Goal: Information Seeking & Learning: Learn about a topic

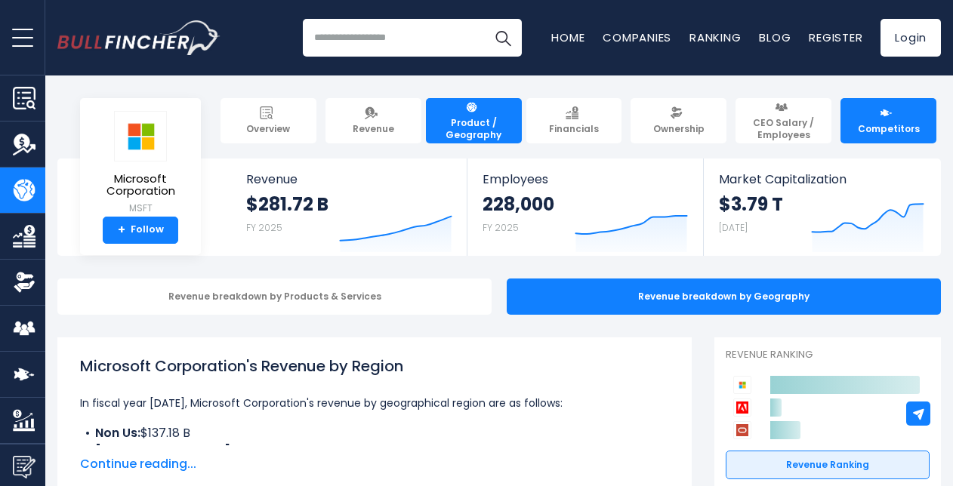
drag, startPoint x: 923, startPoint y: 109, endPoint x: 889, endPoint y: 114, distance: 34.4
click at [922, 110] on link "Competitors" at bounding box center [889, 120] width 96 height 45
click at [911, 106] on link "Competitors" at bounding box center [889, 120] width 96 height 45
click at [906, 107] on link "Competitors" at bounding box center [889, 120] width 96 height 45
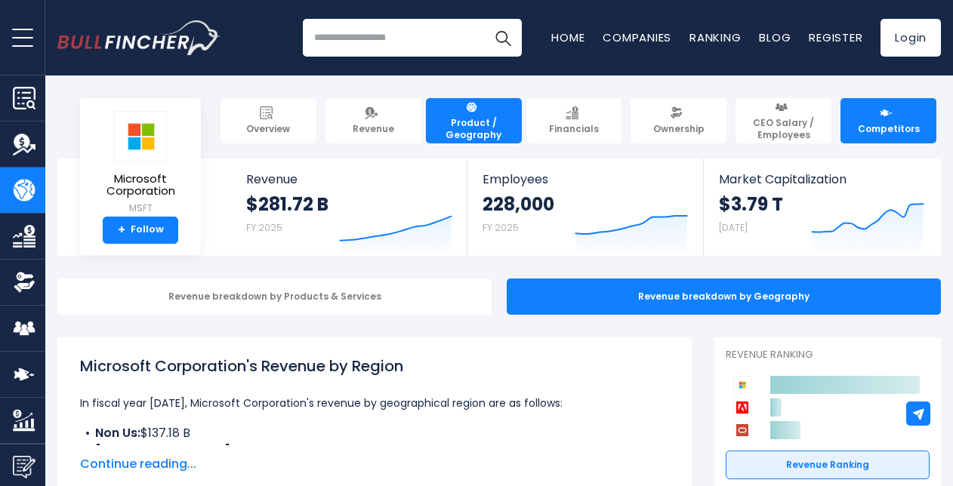
click at [906, 107] on link "Competitors" at bounding box center [889, 120] width 96 height 45
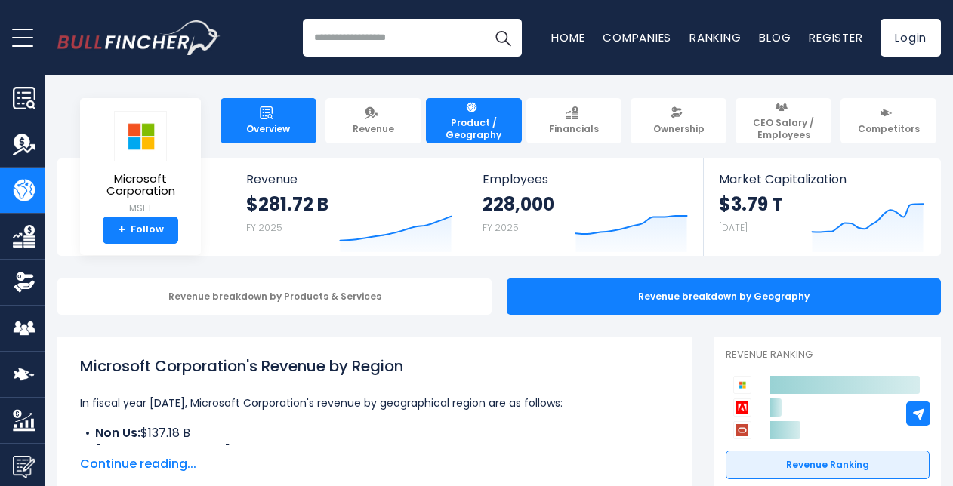
click at [264, 117] on img at bounding box center [266, 113] width 13 height 13
click at [323, 112] on li "Revenue" at bounding box center [373, 120] width 105 height 45
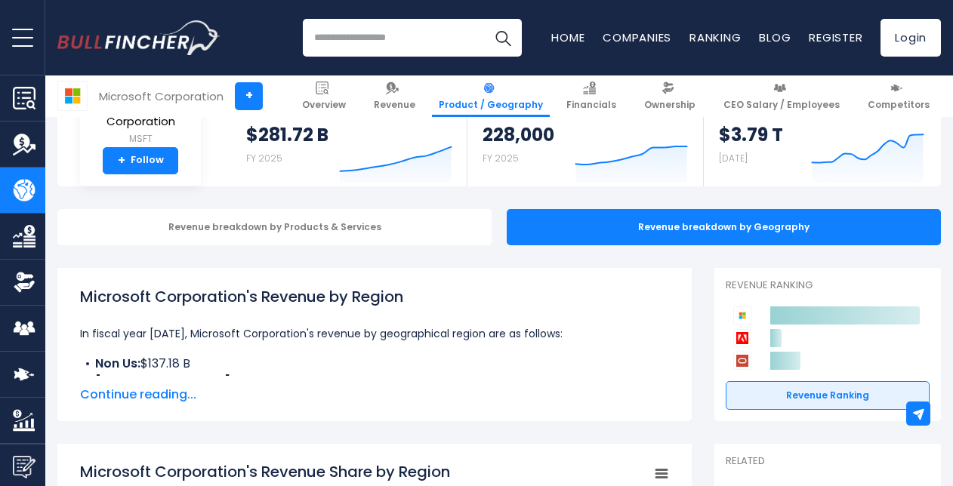
scroll to position [227, 0]
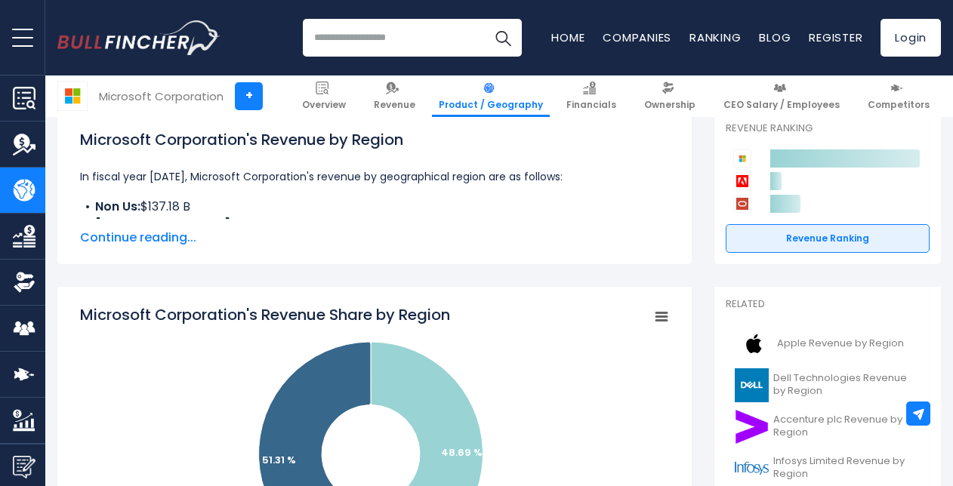
click at [17, 97] on img "Company Overview" at bounding box center [24, 98] width 23 height 23
click at [24, 145] on img "Company Revenue" at bounding box center [24, 144] width 23 height 23
click at [18, 245] on img "Company Financials" at bounding box center [24, 236] width 23 height 23
click at [26, 273] on img "Company Ownership" at bounding box center [24, 282] width 23 height 23
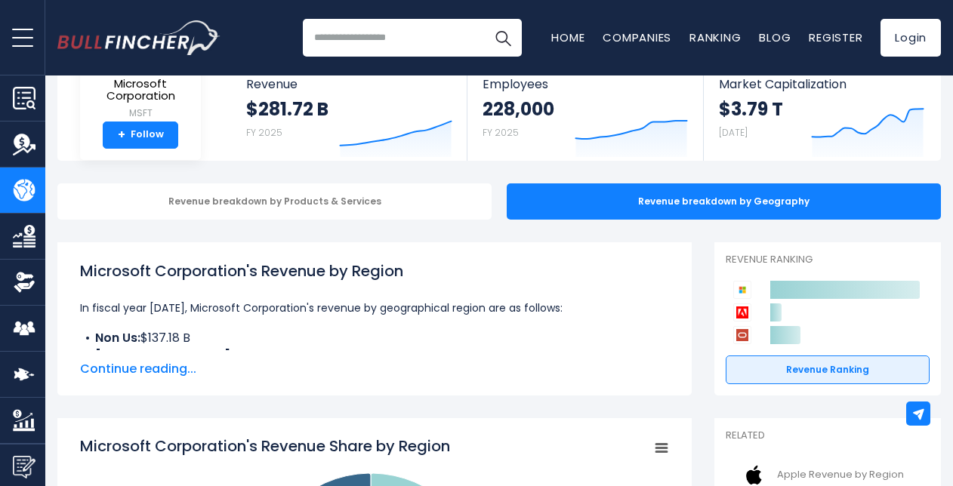
scroll to position [0, 0]
